Goal: Information Seeking & Learning: Learn about a topic

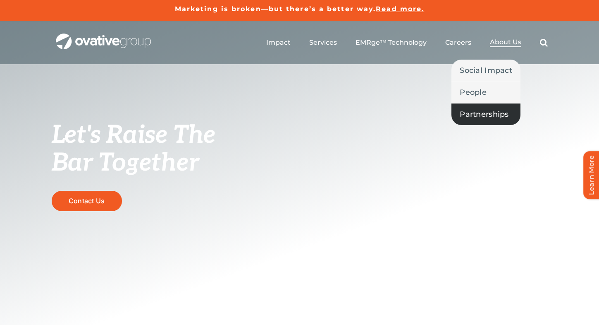
click at [475, 115] on span "Partnerships" at bounding box center [484, 114] width 49 height 12
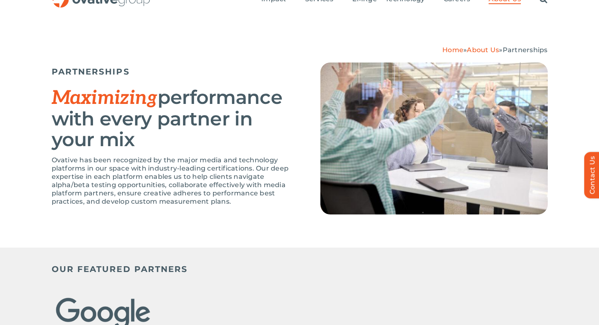
scroll to position [36, 0]
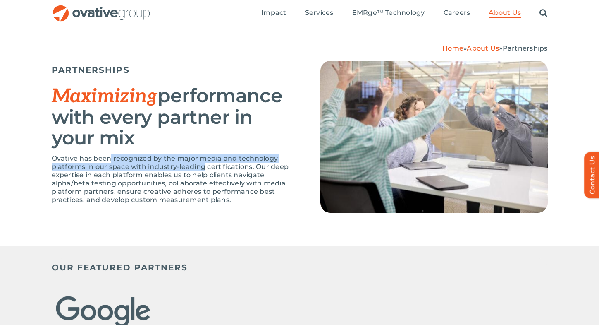
drag, startPoint x: 109, startPoint y: 158, endPoint x: 203, endPoint y: 165, distance: 93.7
click at [203, 165] on p "Ovative has been recognized by the major media and technology platforms in our …" at bounding box center [176, 179] width 248 height 50
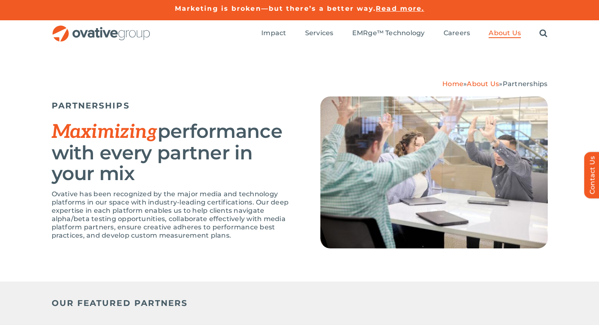
scroll to position [0, 0]
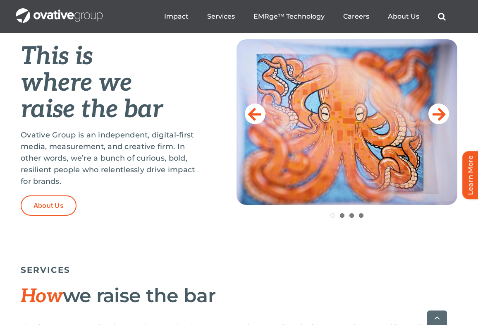
scroll to position [351, 0]
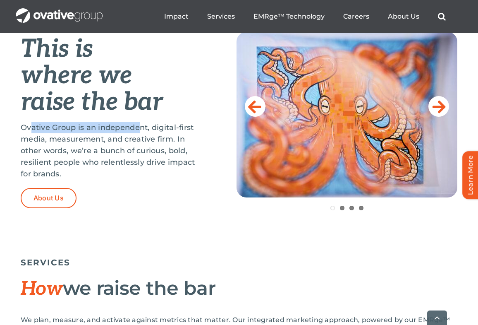
drag, startPoint x: 32, startPoint y: 129, endPoint x: 138, endPoint y: 129, distance: 106.3
click at [138, 129] on p "Ovative Group is an independent, digital-first media, measurement, and creative…" at bounding box center [108, 151] width 175 height 58
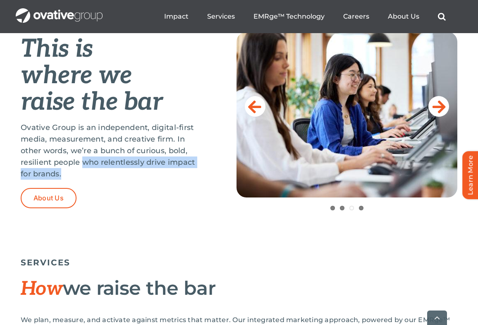
drag, startPoint x: 104, startPoint y: 157, endPoint x: 115, endPoint y: 168, distance: 15.2
click at [115, 168] on p "Ovative Group is an independent, digital-first media, measurement, and creative…" at bounding box center [108, 151] width 175 height 58
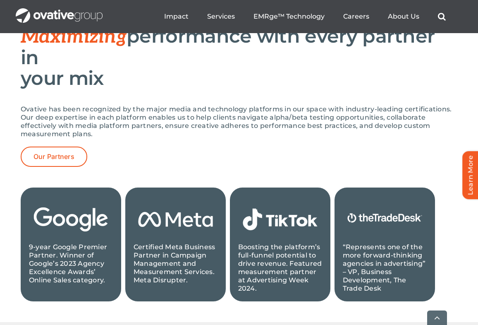
scroll to position [877, 0]
